Goal: Find specific fact: Find specific fact

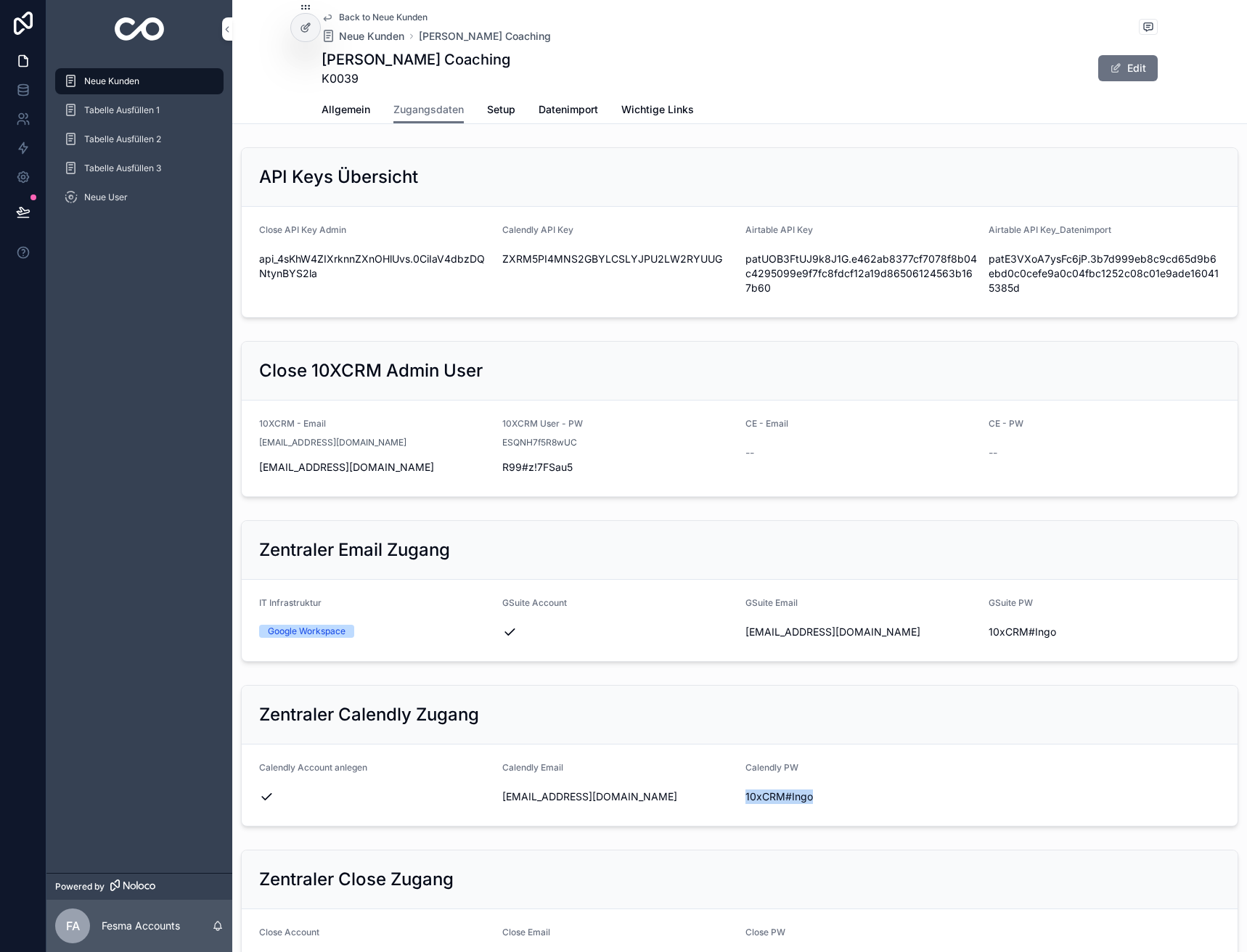
scroll to position [436, 0]
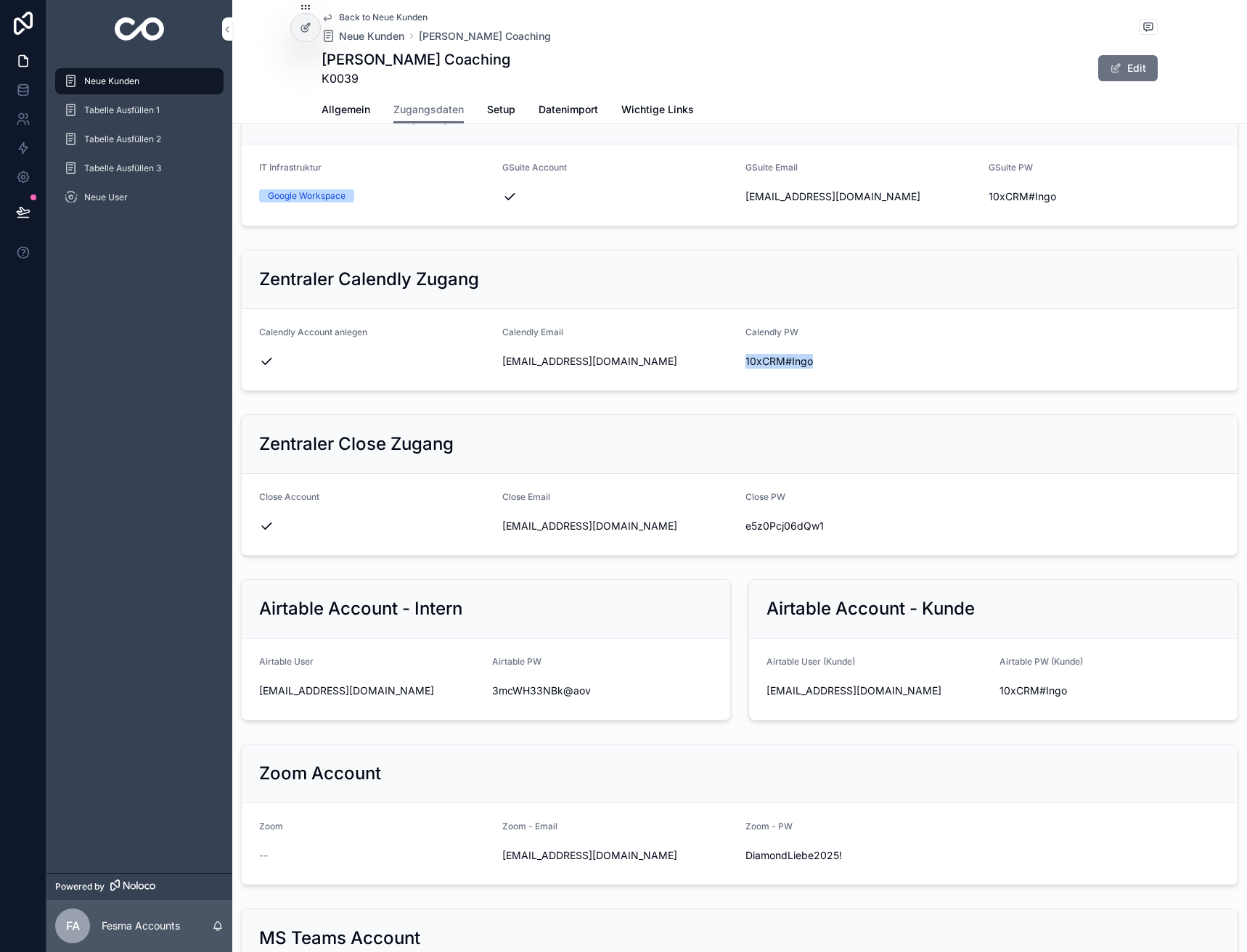
click at [332, 106] on span "Allgemein" at bounding box center [346, 109] width 48 height 14
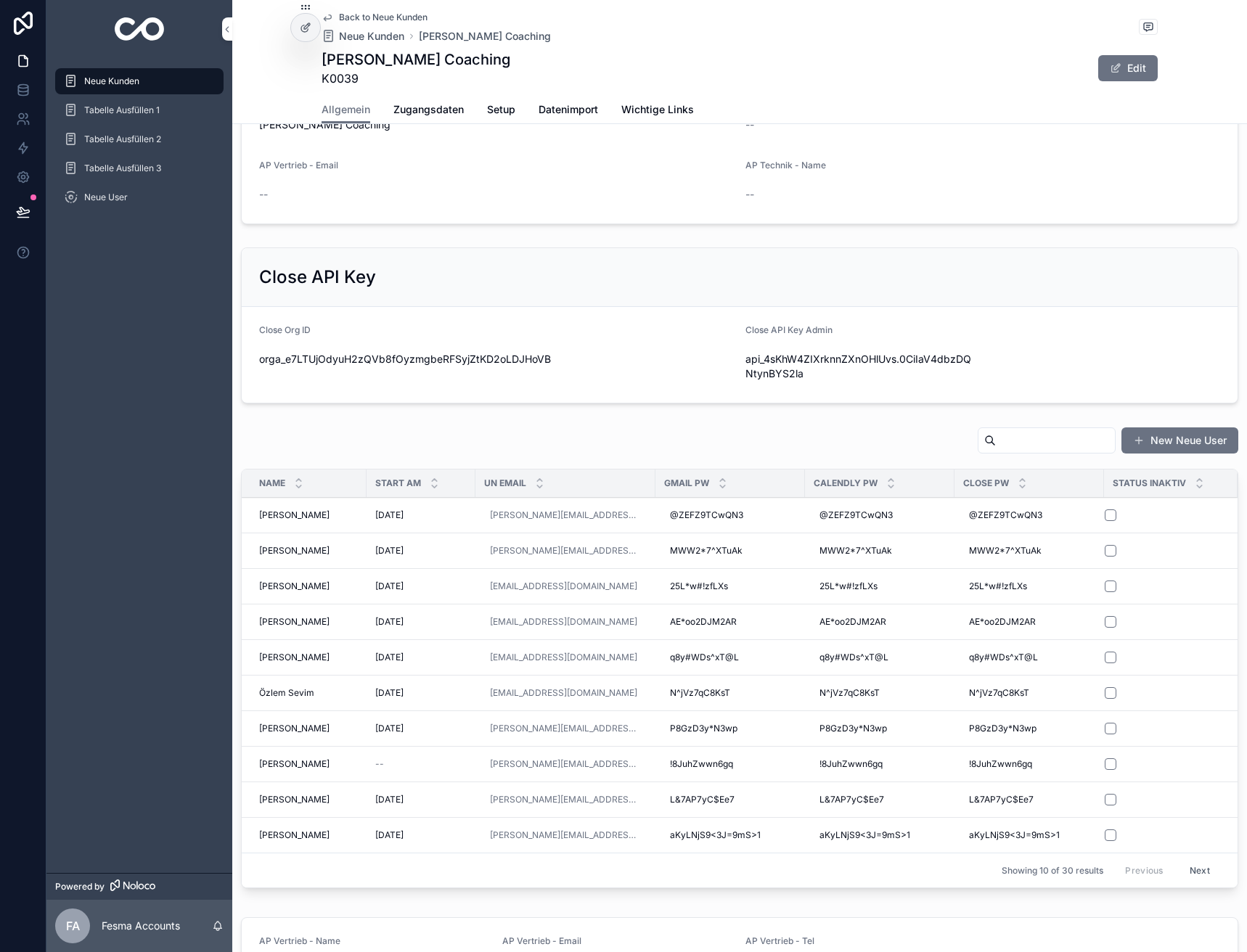
scroll to position [726, 0]
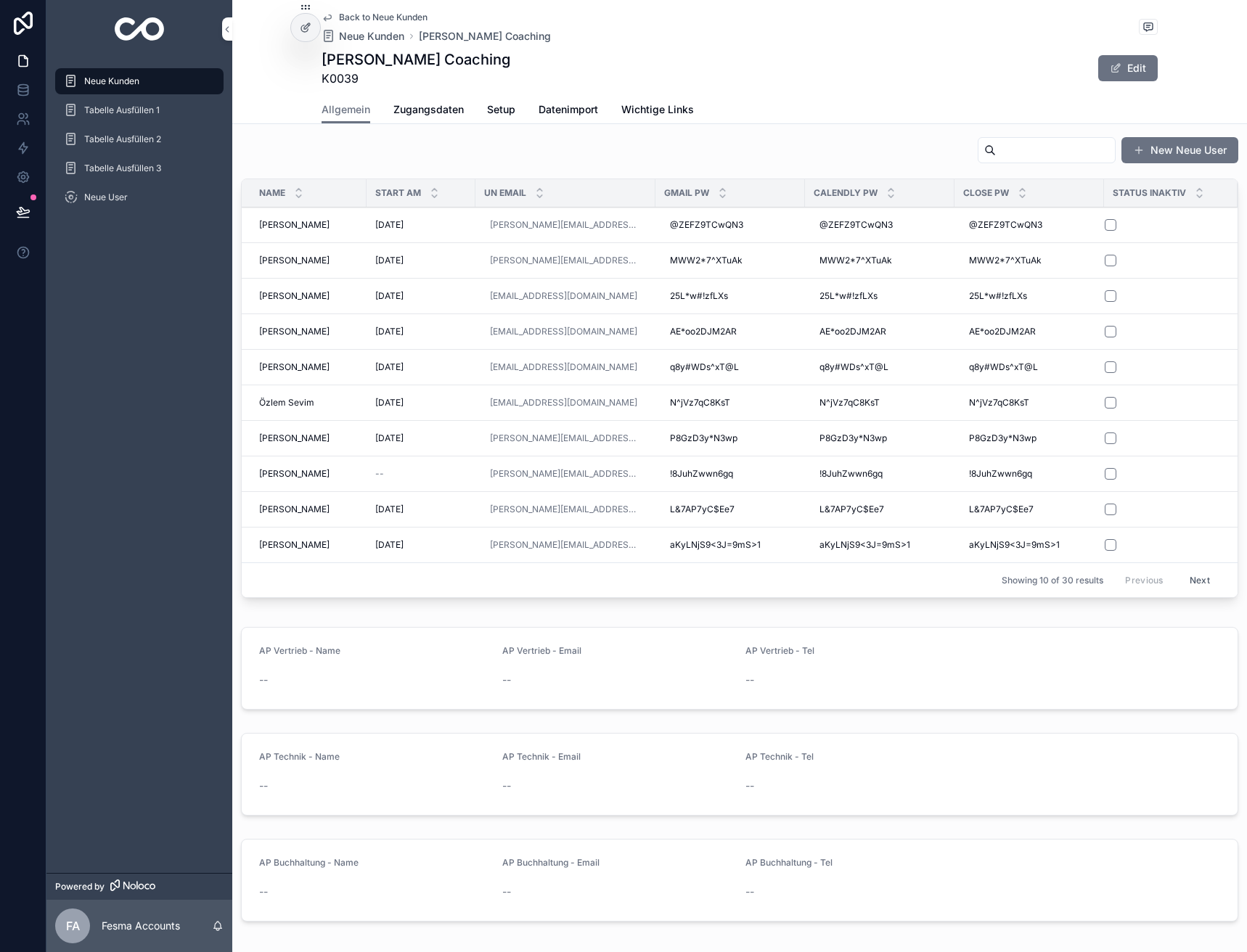
click at [308, 260] on span "[PERSON_NAME]" at bounding box center [294, 260] width 70 height 11
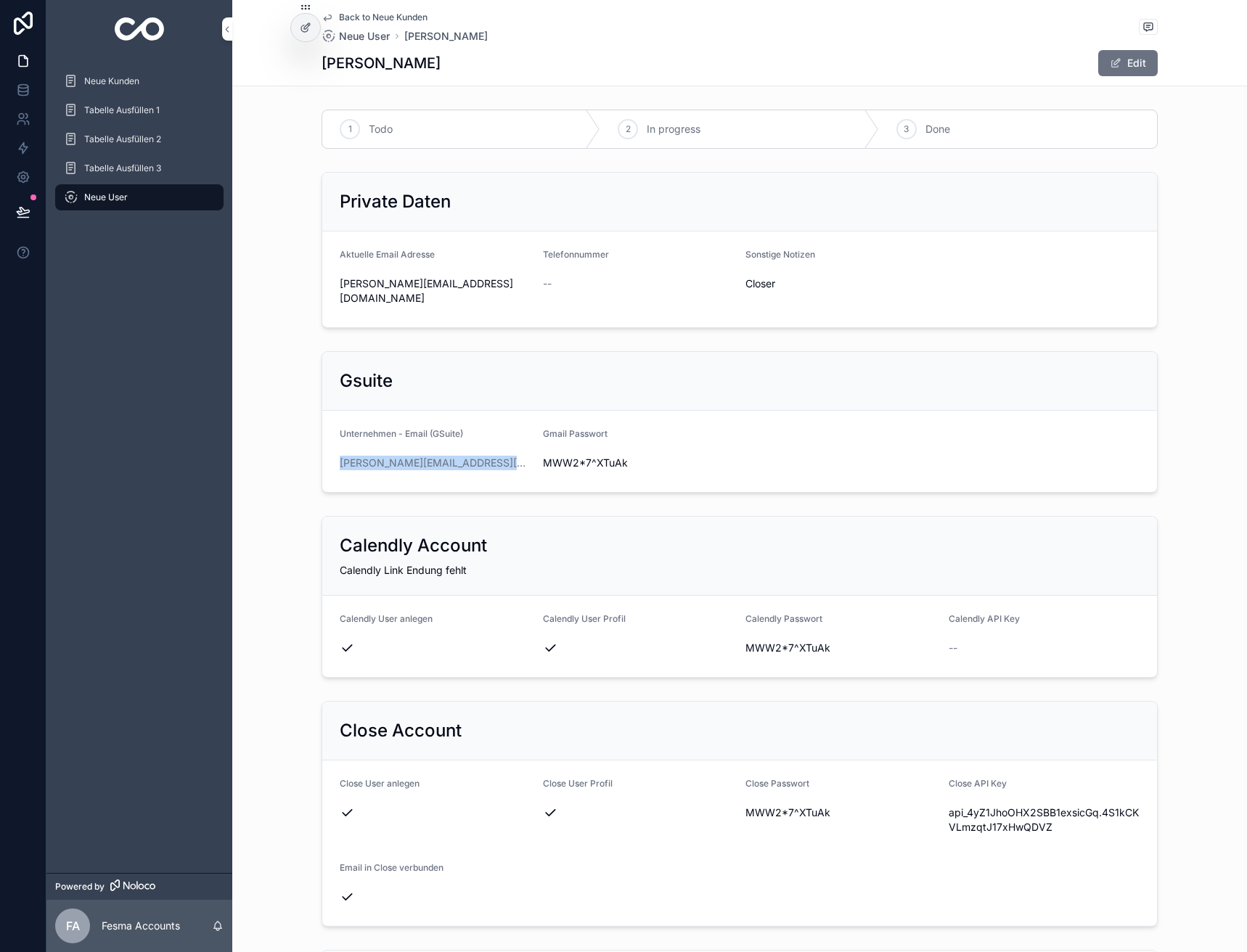
drag, startPoint x: 529, startPoint y: 448, endPoint x: 332, endPoint y: 455, distance: 197.1
click at [332, 455] on form "Unternehmen - Email (GSuite) [PERSON_NAME][EMAIL_ADDRESS][DOMAIN_NAME] Gmail Pa…" at bounding box center [739, 451] width 835 height 82
copy link "[PERSON_NAME][EMAIL_ADDRESS][DOMAIN_NAME]"
click at [587, 456] on span "MWW2*7^XTuAk" at bounding box center [639, 463] width 192 height 14
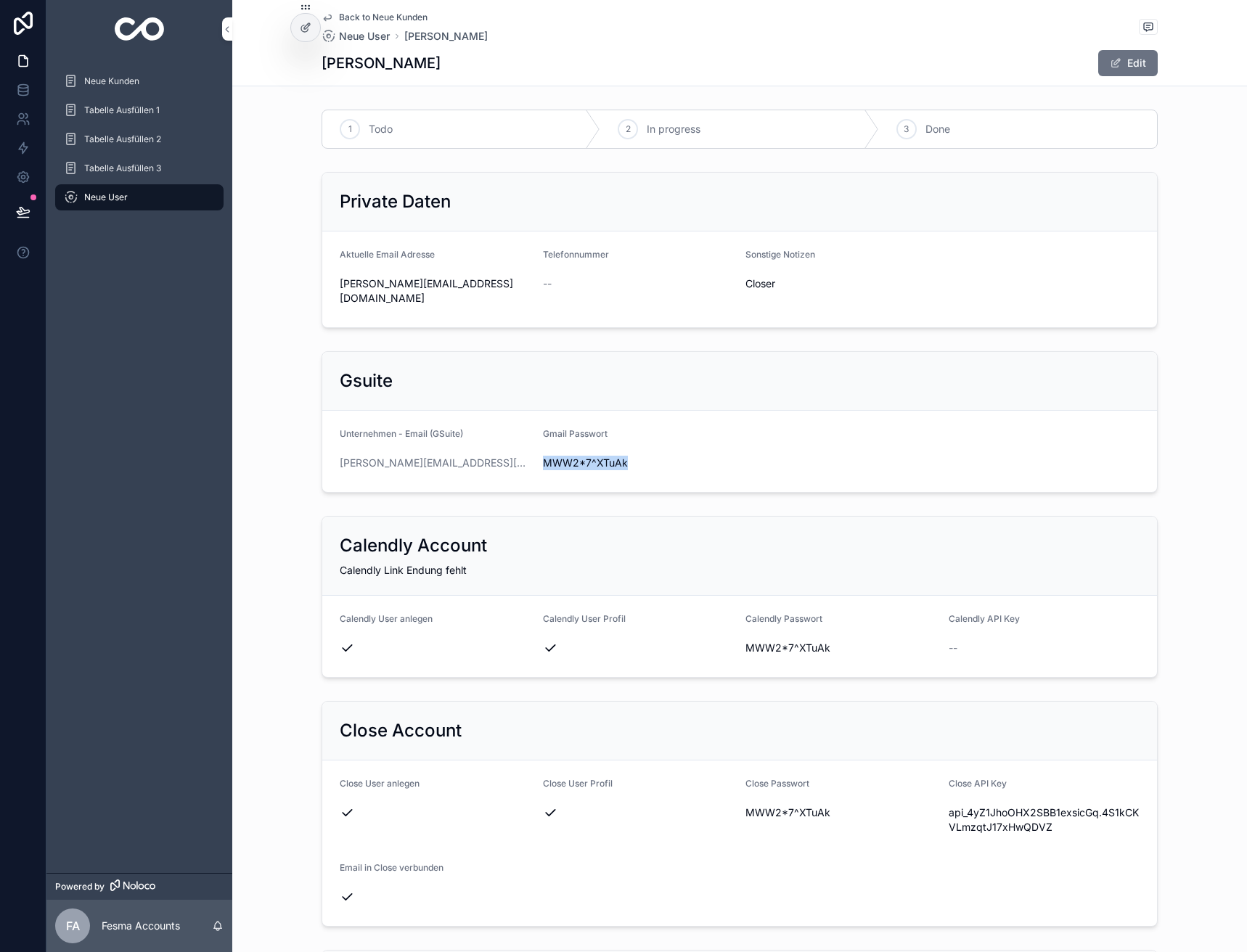
click at [587, 456] on span "MWW2*7^XTuAk" at bounding box center [639, 463] width 192 height 14
copy span "MWW2*7^XTuAk"
click at [294, 189] on div "Private Daten Aktuelle Email Adresse [PERSON_NAME][EMAIL_ADDRESS][DOMAIN_NAME] …" at bounding box center [740, 250] width 1015 height 168
click at [347, 10] on div "Back to Neue Kunden Neue User [PERSON_NAME] [PERSON_NAME] Edit" at bounding box center [739, 42] width 836 height 85
click at [348, 14] on span "Back to Neue Kunden" at bounding box center [383, 17] width 88 height 11
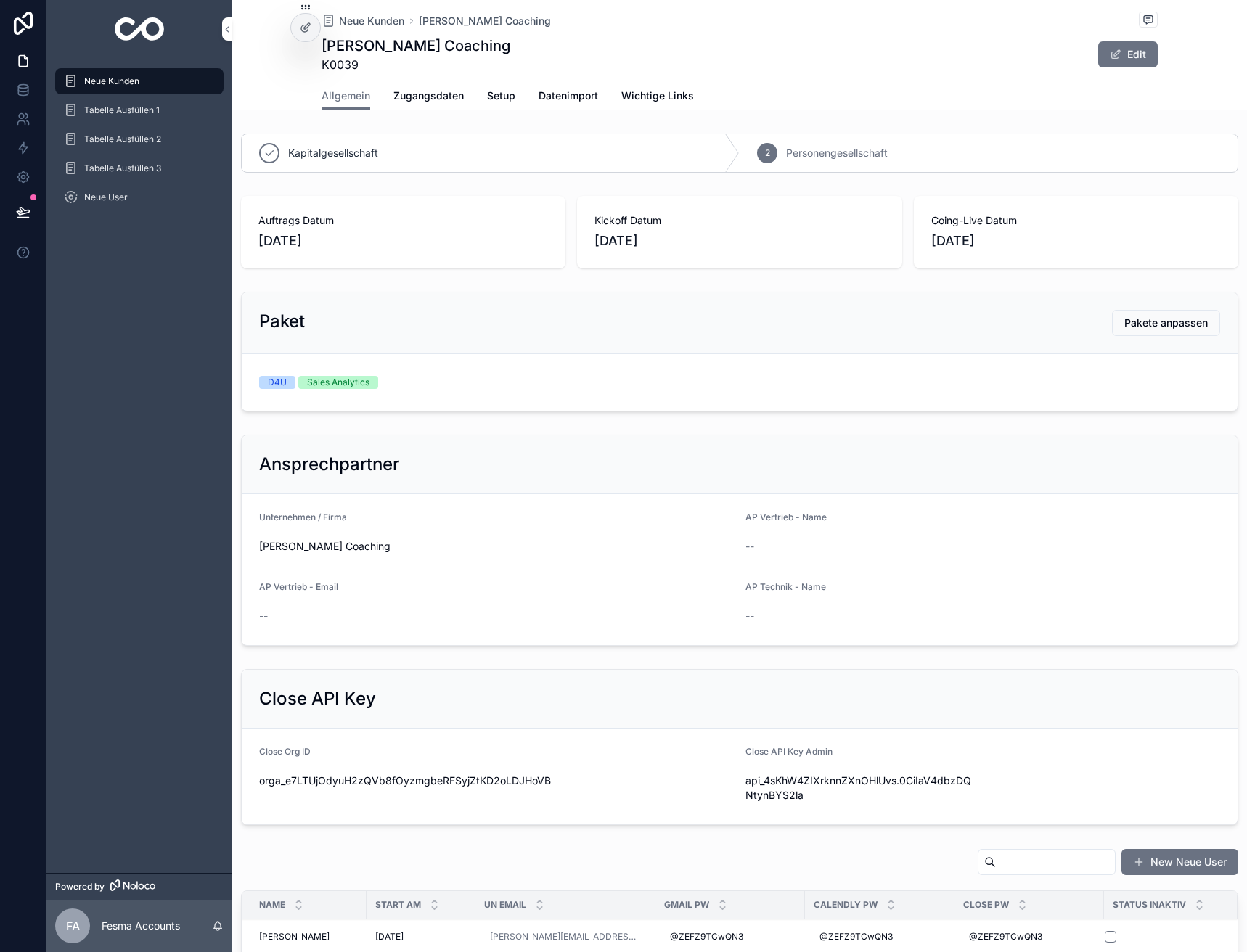
drag, startPoint x: 301, startPoint y: 29, endPoint x: 255, endPoint y: 57, distance: 53.9
click at [255, 57] on div "Neue Kunden Tabelle Ausfüllen 1 Tabelle Ausfüllen 2 Tabelle Ausfüllen 3 Neue Us…" at bounding box center [647, 476] width 1201 height 952
